Goal: Task Accomplishment & Management: Manage account settings

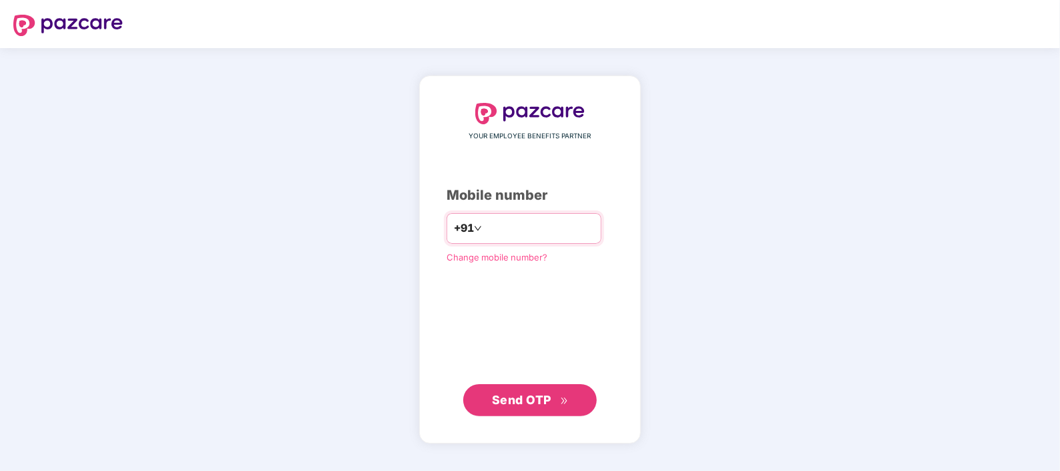
click at [486, 224] on input "number" at bounding box center [540, 228] width 110 height 21
click at [485, 227] on input "**********" at bounding box center [540, 228] width 110 height 21
type input "**********"
click at [551, 405] on span "Send OTP" at bounding box center [521, 400] width 59 height 14
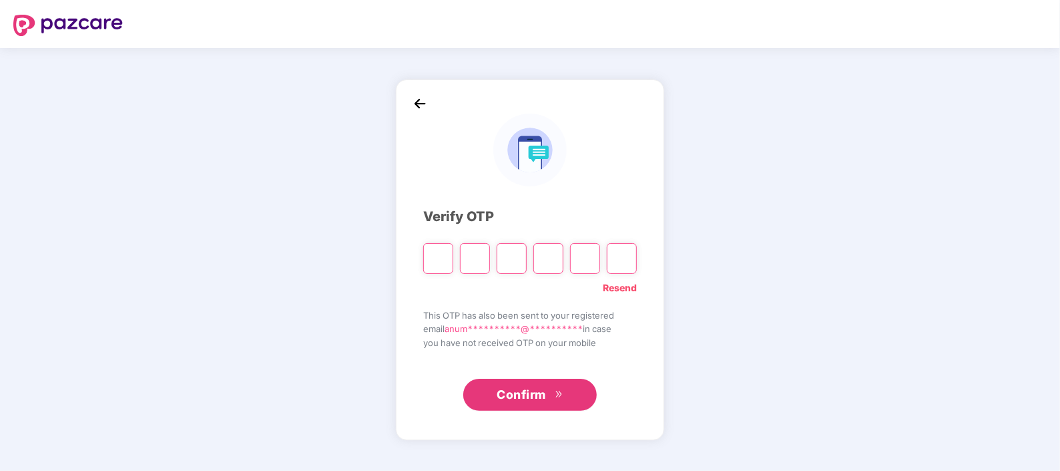
type input "*"
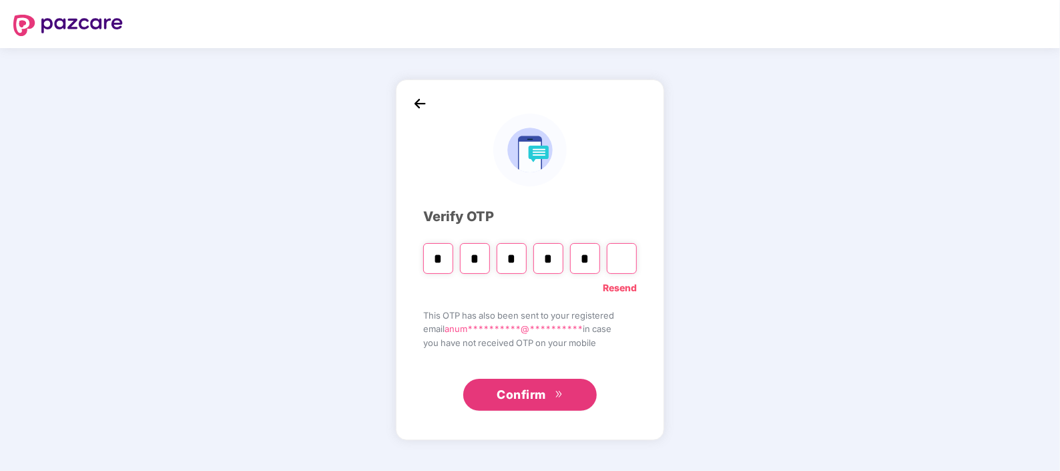
type input "*"
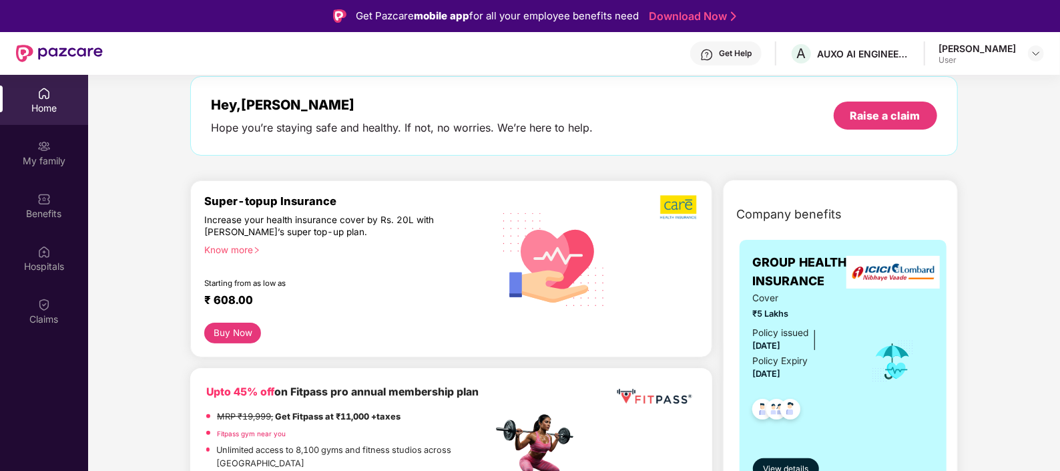
scroll to position [83, 0]
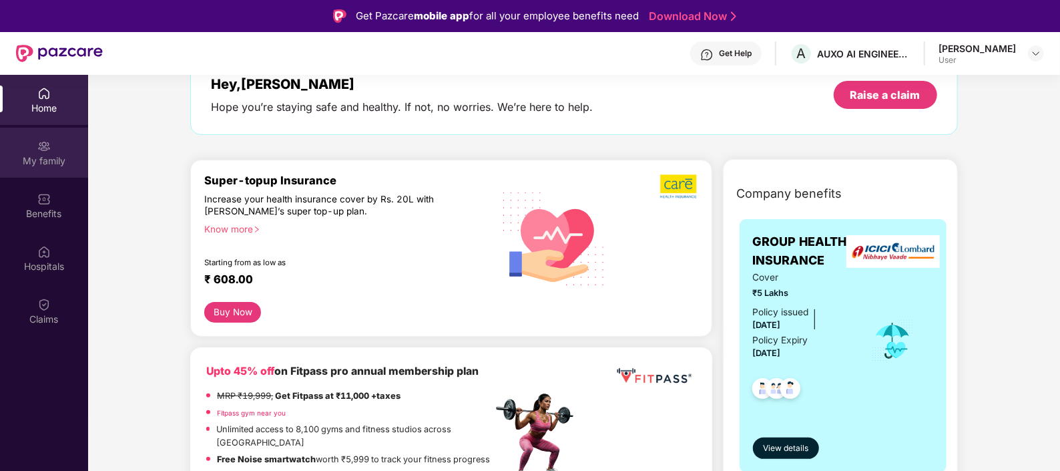
click at [33, 143] on div "My family" at bounding box center [44, 153] width 88 height 50
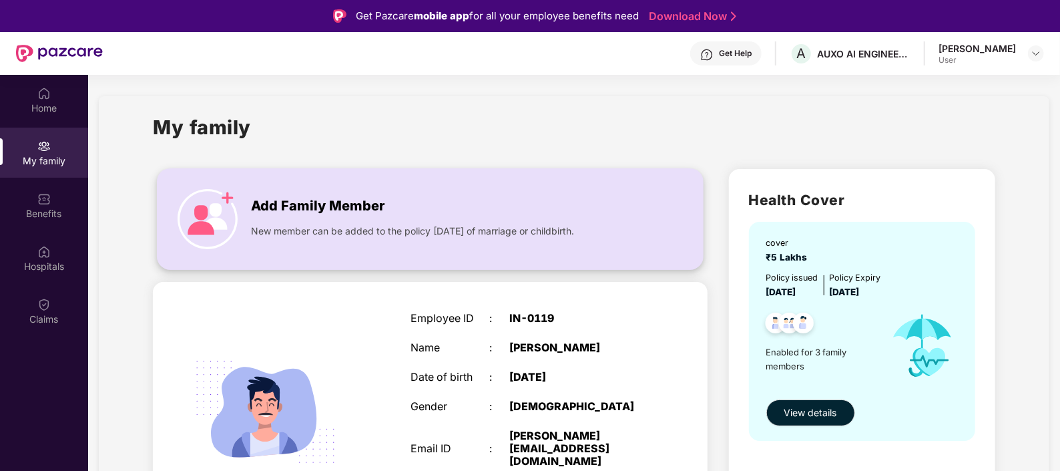
click at [389, 210] on div "Add Family Member" at bounding box center [440, 202] width 379 height 27
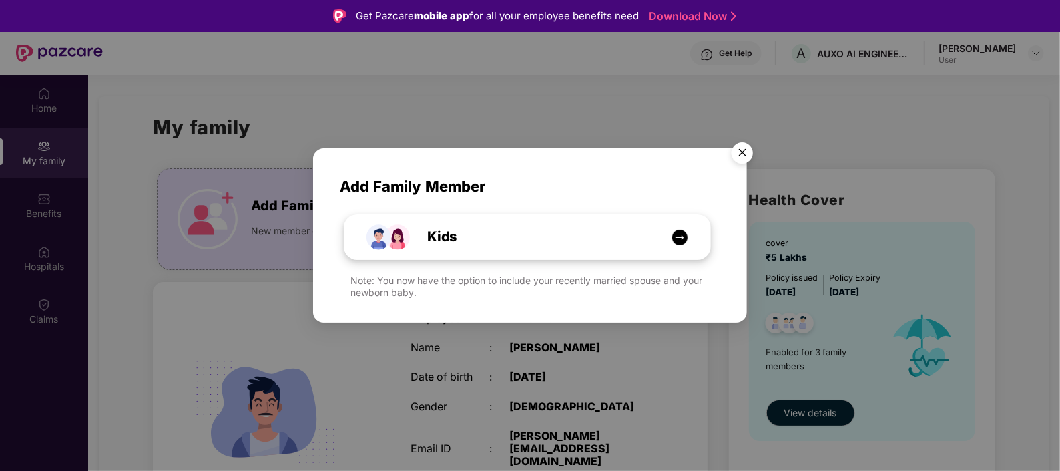
click at [487, 244] on div "Kids" at bounding box center [534, 236] width 274 height 21
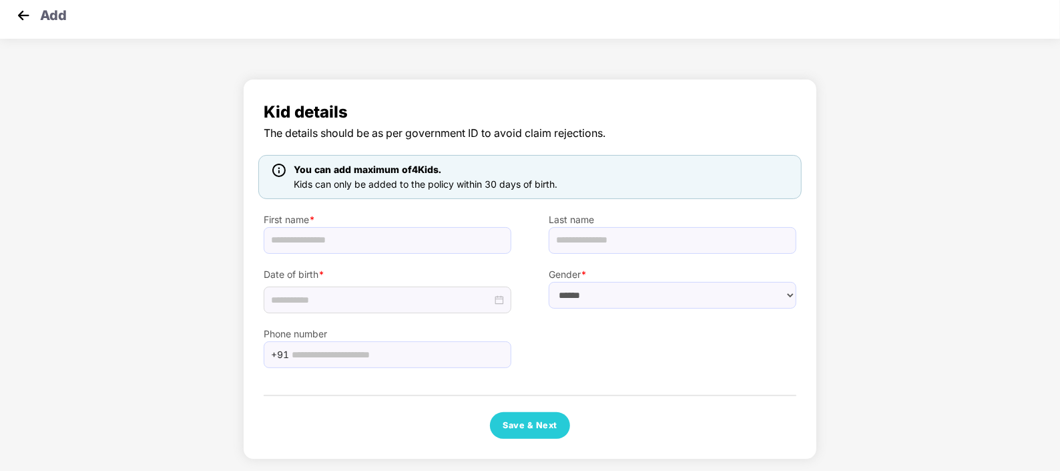
scroll to position [11, 0]
click at [23, 14] on img at bounding box center [23, 14] width 20 height 20
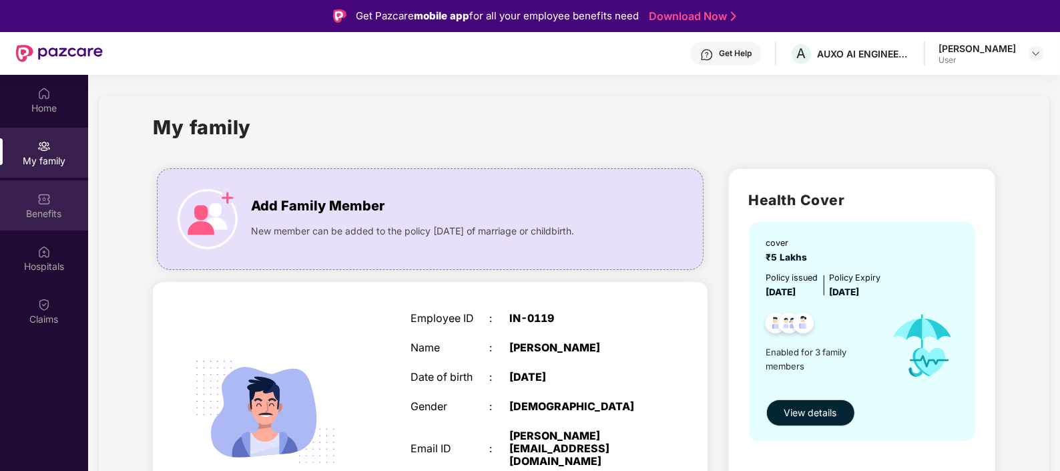
click at [31, 198] on div "Benefits" at bounding box center [44, 205] width 88 height 50
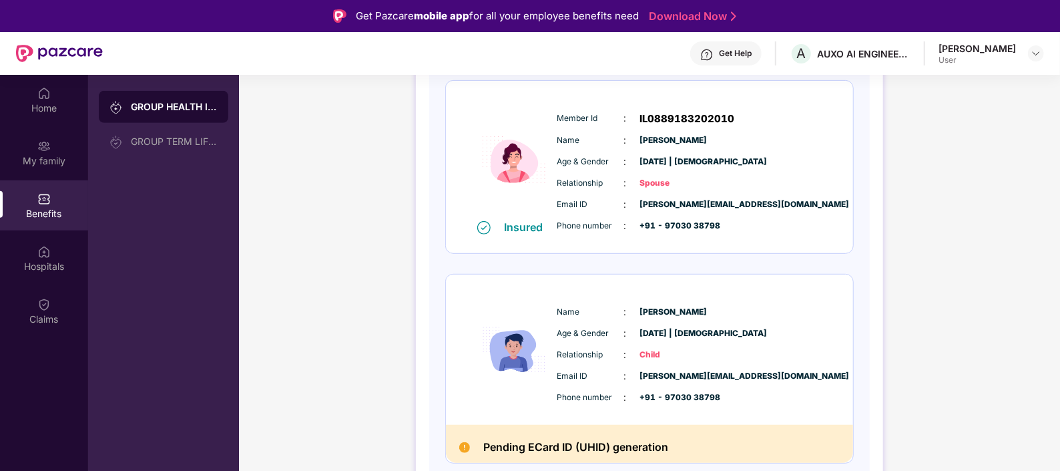
scroll to position [52, 0]
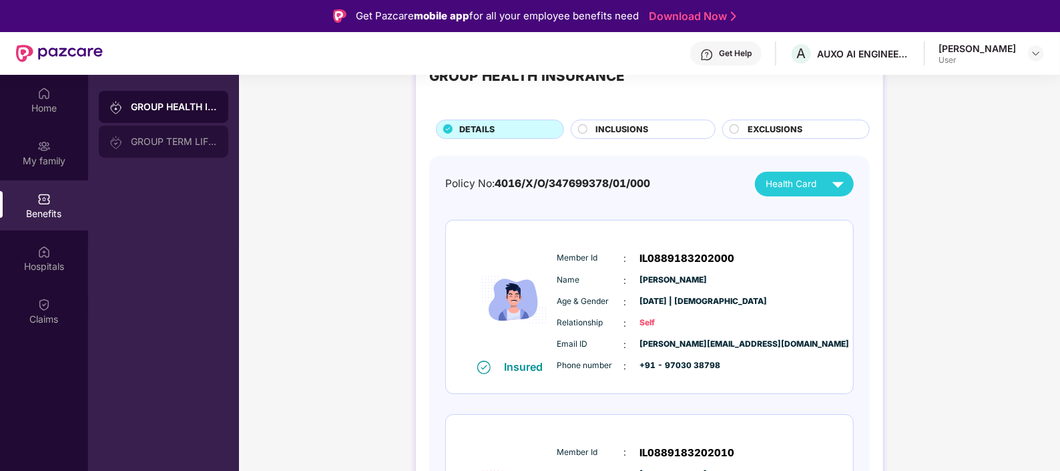
click at [124, 144] on div at bounding box center [120, 141] width 21 height 15
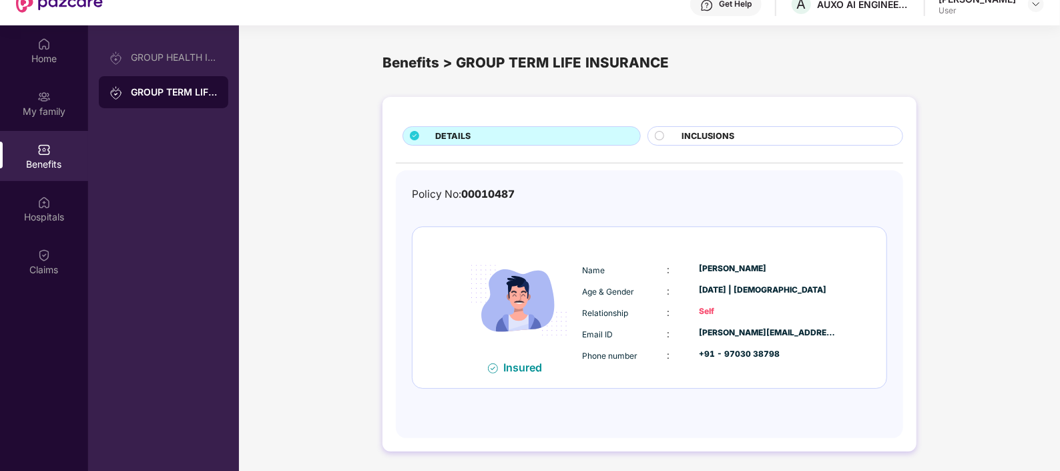
scroll to position [74, 0]
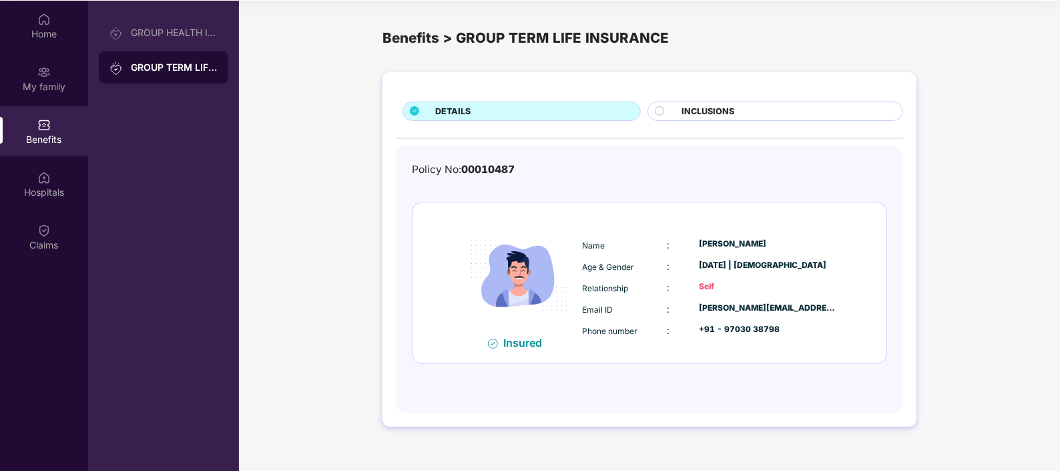
click at [728, 115] on span "INCLUSIONS" at bounding box center [708, 111] width 53 height 13
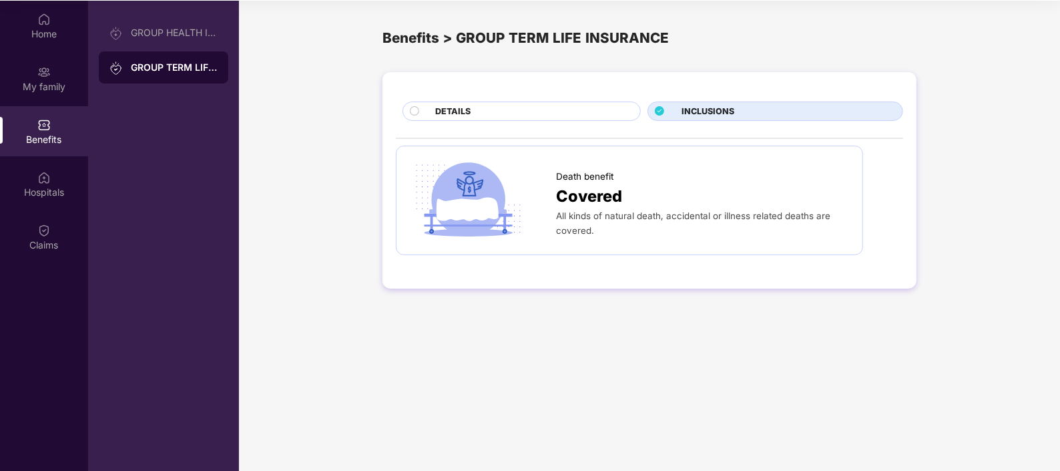
click at [580, 120] on div "DETAILS" at bounding box center [522, 111] width 238 height 19
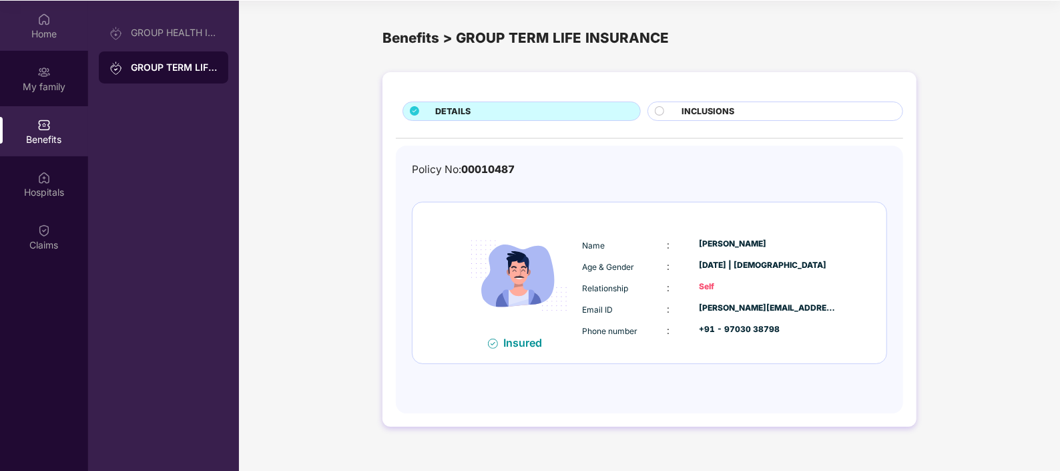
click at [36, 23] on div "Home" at bounding box center [44, 26] width 88 height 50
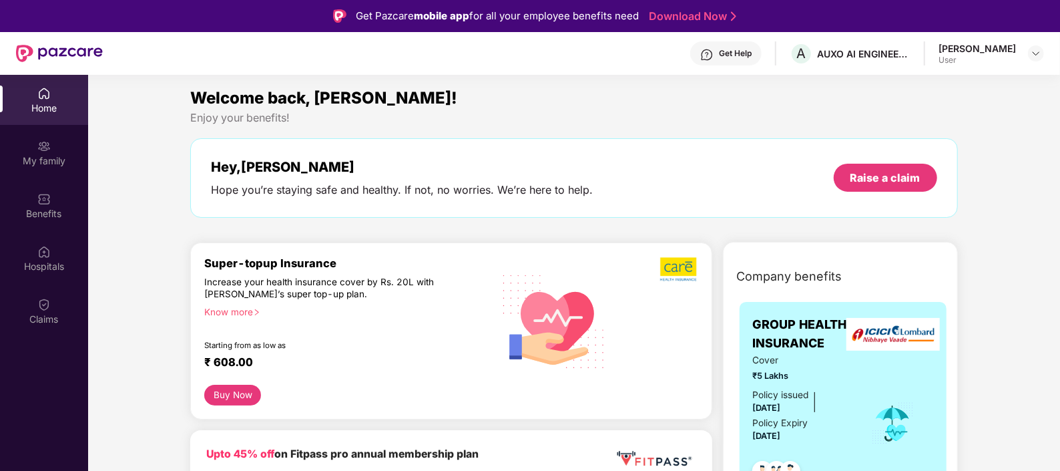
click at [986, 47] on div "[PERSON_NAME]" at bounding box center [977, 48] width 77 height 13
click at [53, 147] on div "My family" at bounding box center [44, 153] width 88 height 50
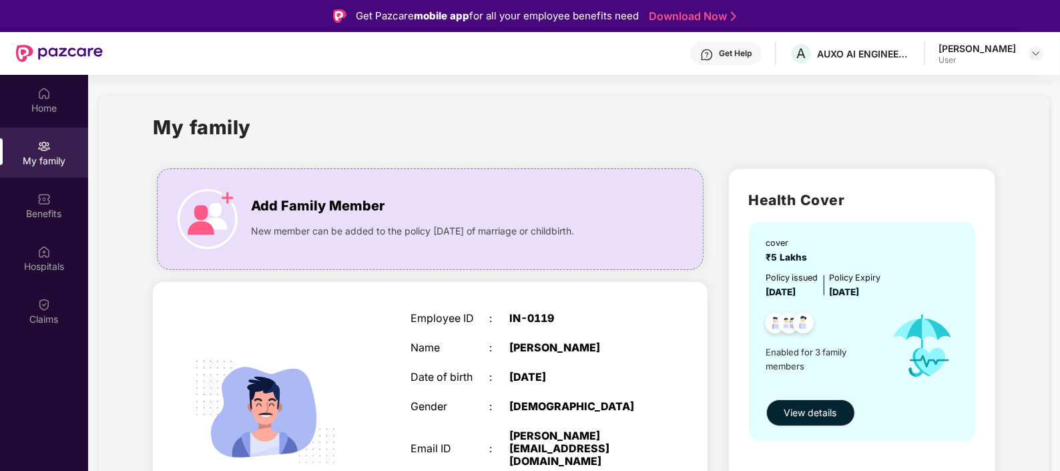
click at [721, 53] on div "Get Help" at bounding box center [735, 53] width 33 height 11
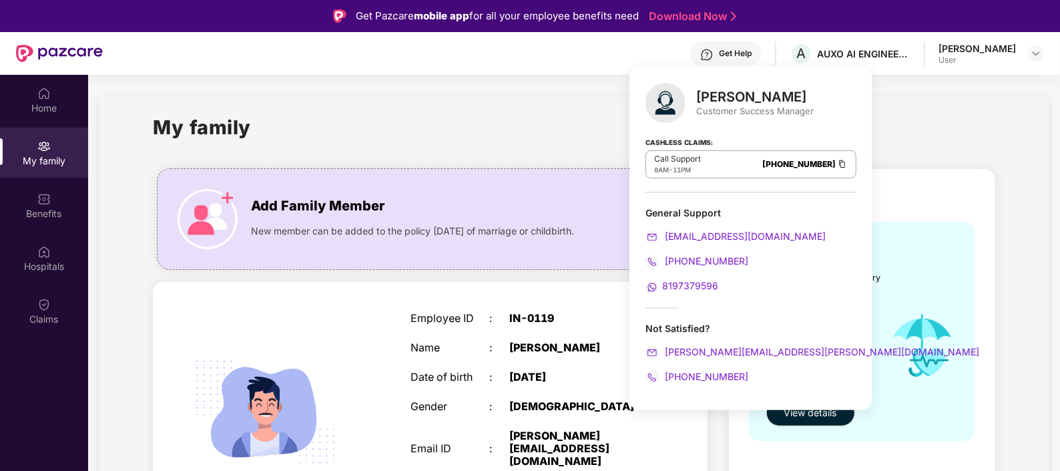
click at [673, 286] on span "8197379596" at bounding box center [690, 285] width 56 height 11
